Goal: Navigation & Orientation: Find specific page/section

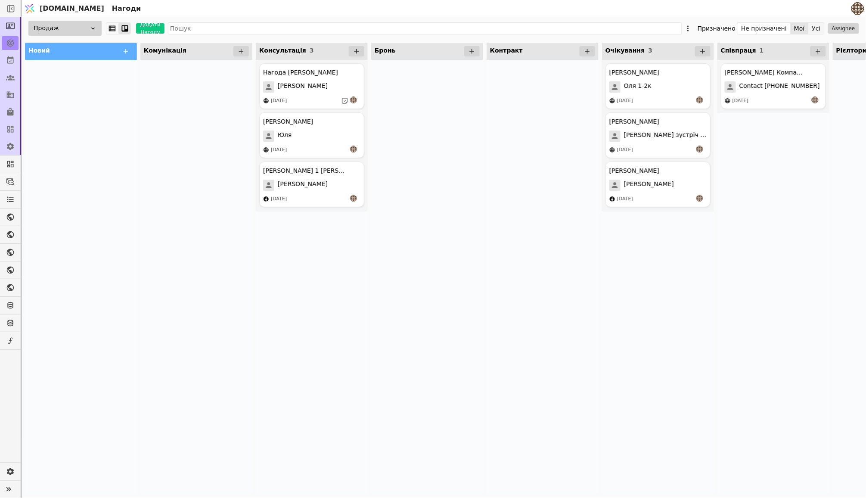
click at [815, 29] on button "Усі" at bounding box center [816, 28] width 15 height 12
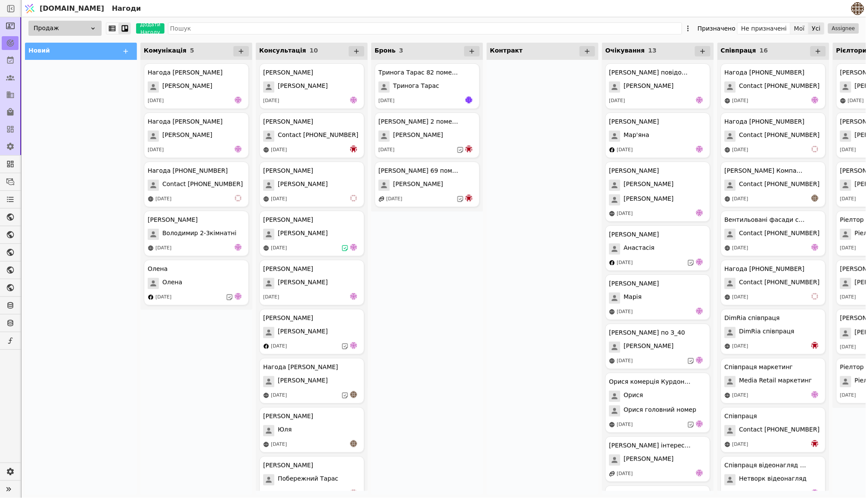
click at [796, 28] on button "Мої" at bounding box center [799, 28] width 18 height 12
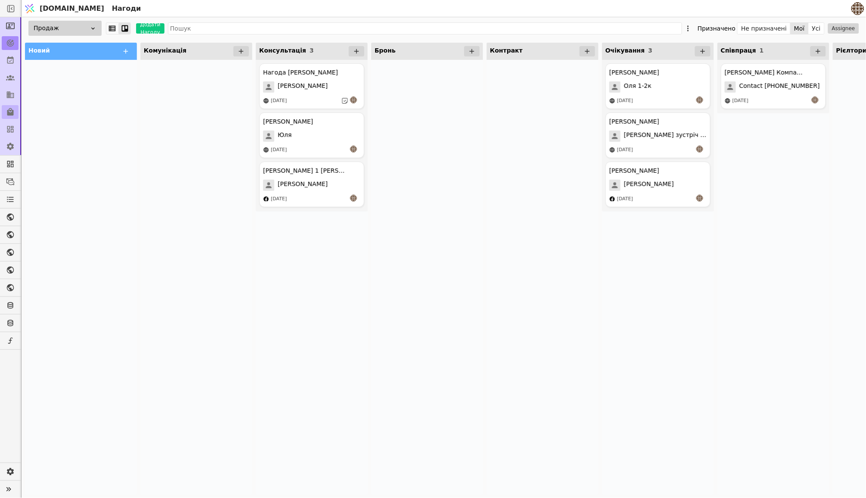
click at [8, 114] on icon at bounding box center [10, 112] width 6 height 8
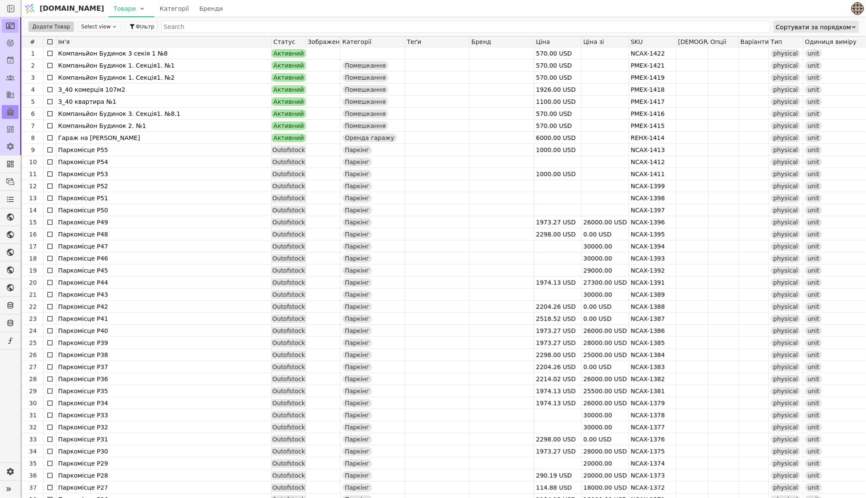
click at [7, 25] on icon at bounding box center [10, 26] width 9 height 9
click at [12, 62] on icon at bounding box center [10, 59] width 6 height 7
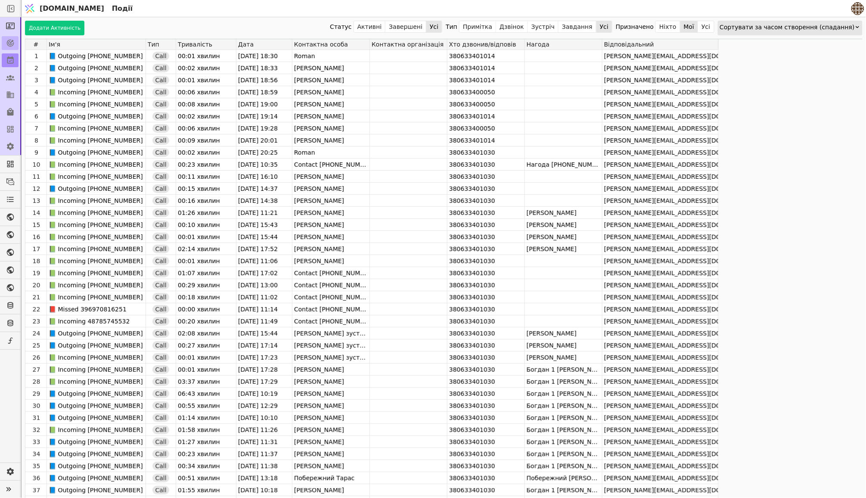
click at [10, 43] on icon at bounding box center [10, 43] width 9 height 9
